Goal: Transaction & Acquisition: Book appointment/travel/reservation

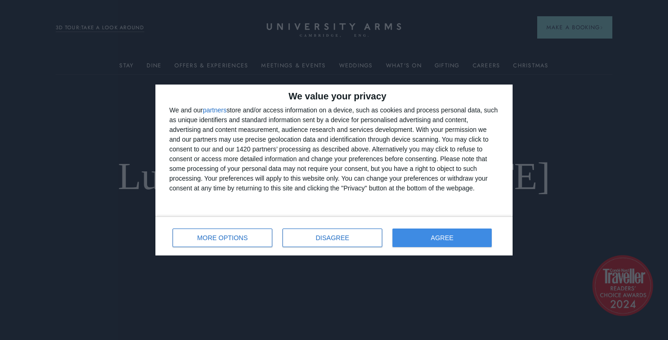
click at [428, 236] on button "AGREE" at bounding box center [442, 237] width 99 height 19
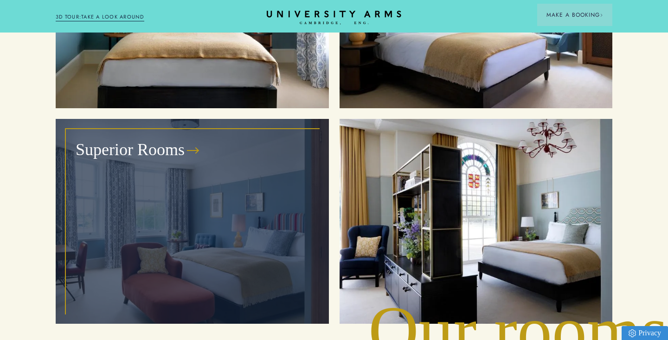
scroll to position [1126, 0]
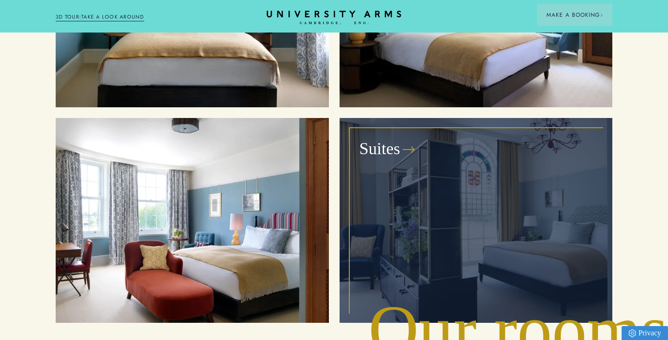
click at [410, 179] on div "Suites" at bounding box center [476, 220] width 252 height 183
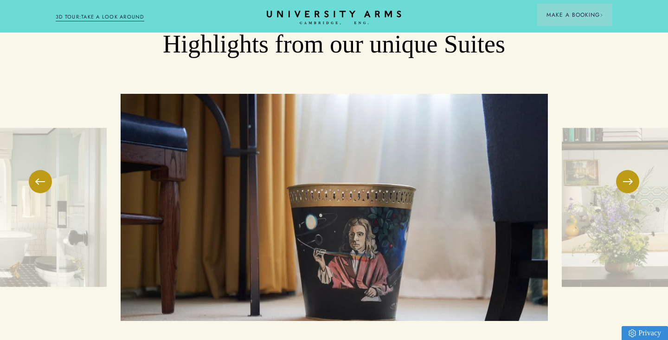
scroll to position [1423, 0]
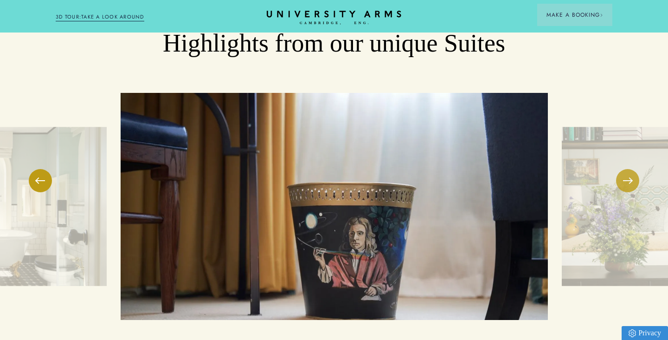
click at [630, 169] on button at bounding box center [627, 180] width 23 height 23
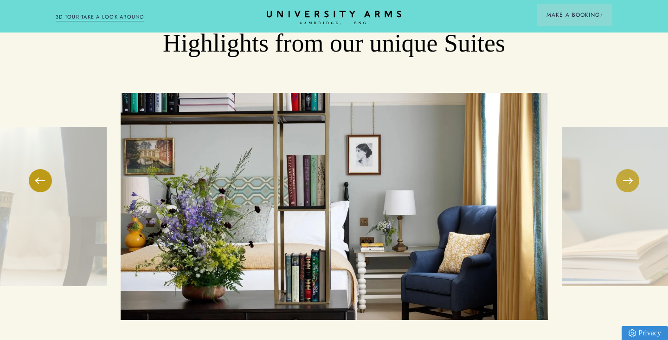
click at [631, 169] on button at bounding box center [627, 180] width 23 height 23
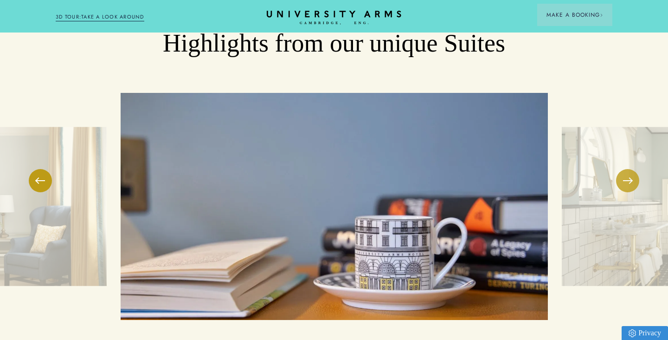
click at [631, 169] on button at bounding box center [627, 180] width 23 height 23
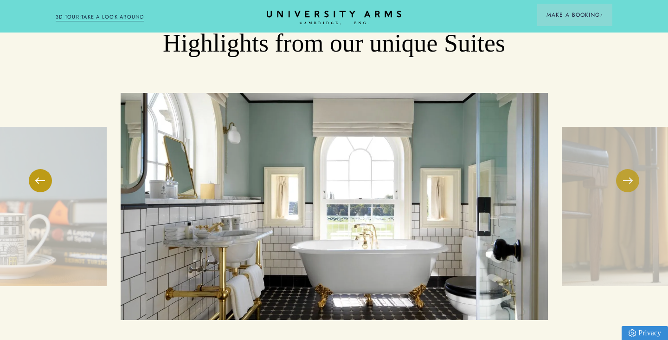
click at [631, 169] on button at bounding box center [627, 180] width 23 height 23
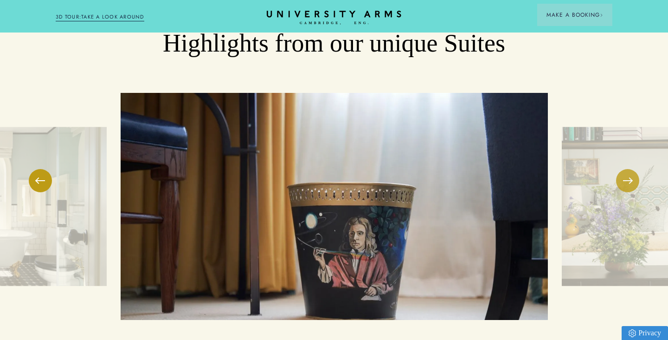
click at [631, 169] on button at bounding box center [627, 180] width 23 height 23
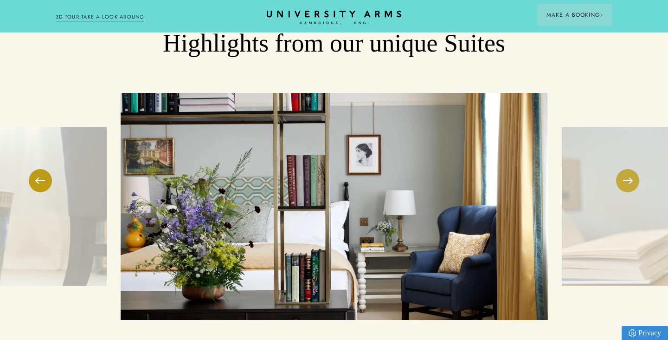
click at [631, 169] on button at bounding box center [627, 180] width 23 height 23
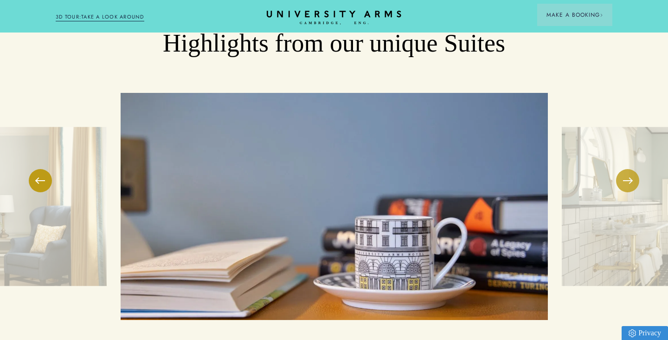
click at [631, 169] on button at bounding box center [627, 180] width 23 height 23
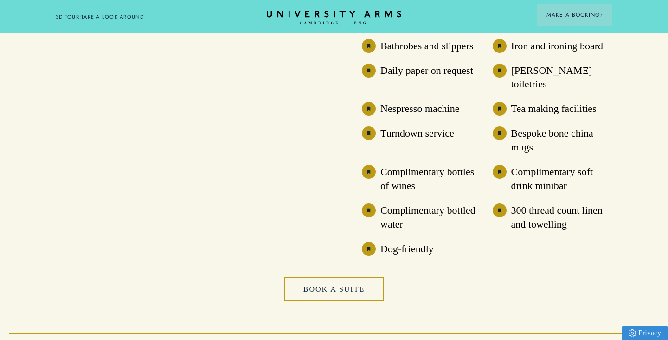
scroll to position [1984, 0]
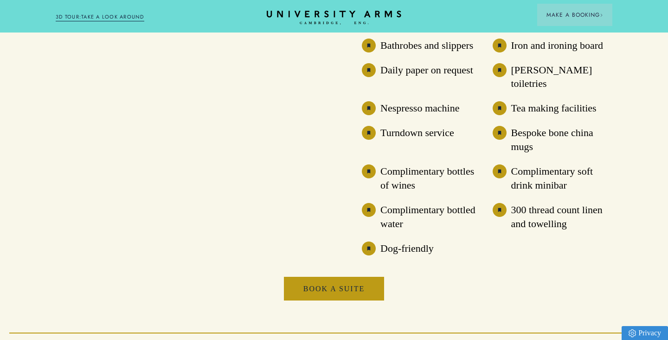
click at [358, 277] on link "Book a Suite" at bounding box center [334, 289] width 100 height 24
